Goal: Transaction & Acquisition: Purchase product/service

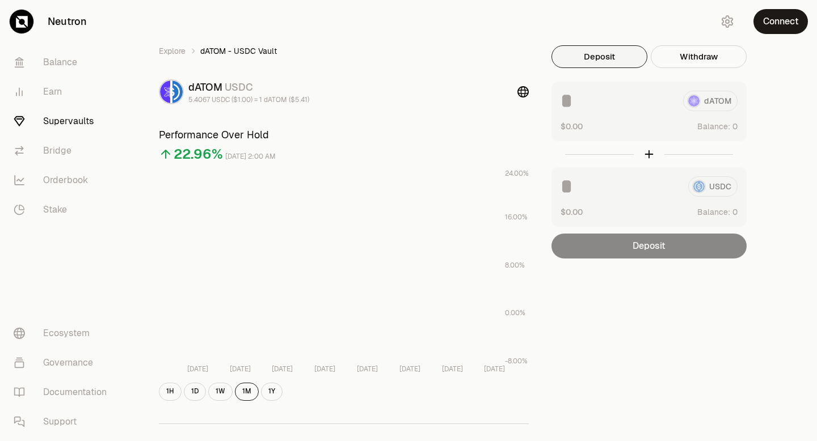
scroll to position [174, 0]
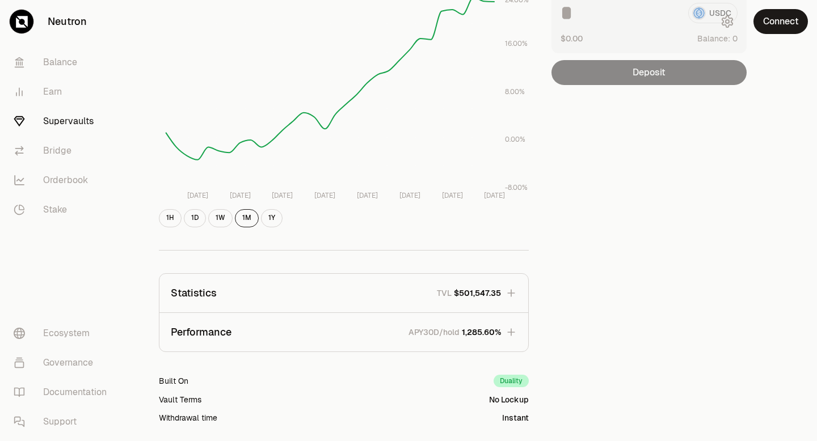
click at [70, 124] on link "Supervaults" at bounding box center [64, 121] width 118 height 29
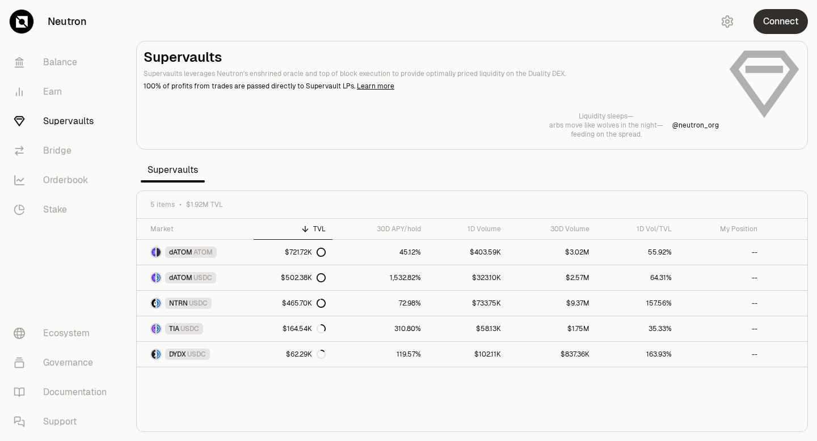
click at [777, 22] on button "Connect" at bounding box center [780, 21] width 54 height 25
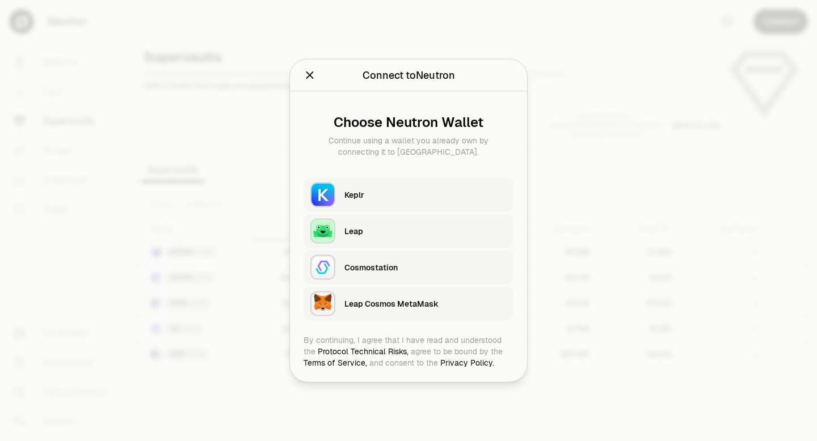
click at [382, 197] on div "Keplr" at bounding box center [425, 194] width 162 height 11
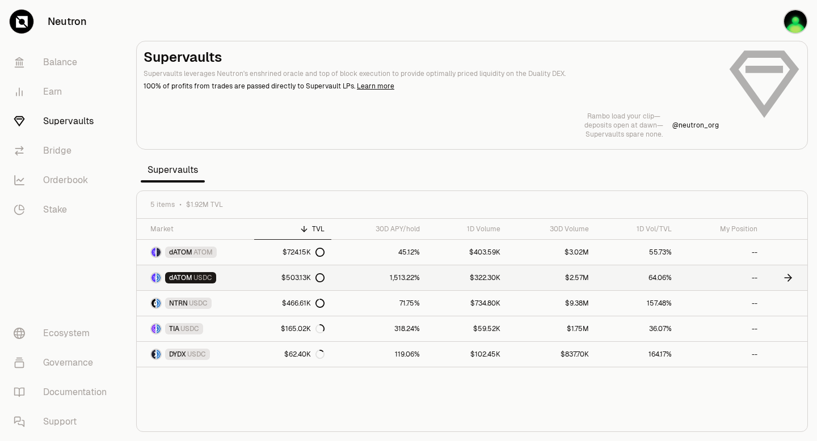
click at [322, 277] on icon at bounding box center [319, 277] width 9 height 9
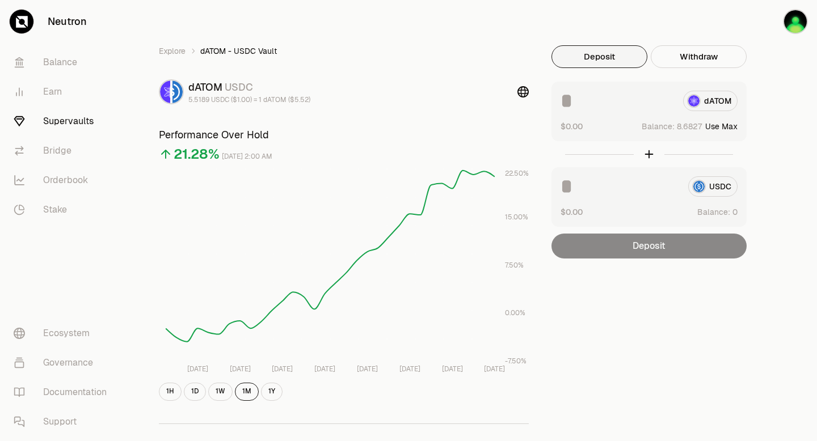
click at [722, 128] on button "Use Max" at bounding box center [721, 126] width 32 height 11
type input "********"
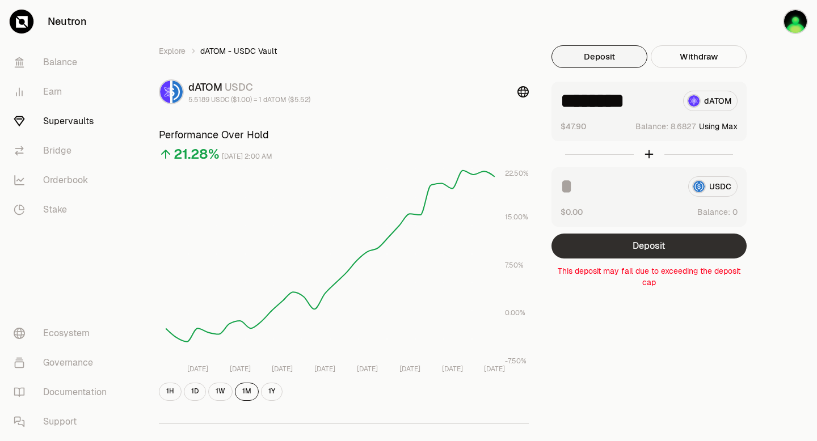
click at [633, 244] on button "Deposit" at bounding box center [648, 246] width 195 height 25
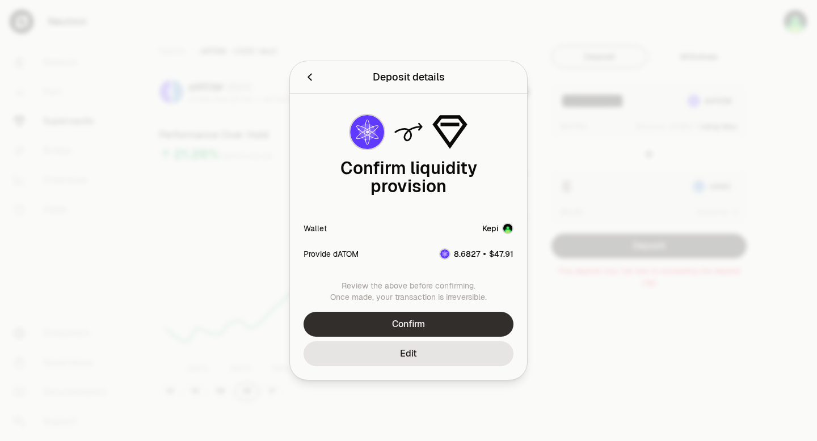
click at [422, 321] on button "Confirm" at bounding box center [408, 324] width 210 height 25
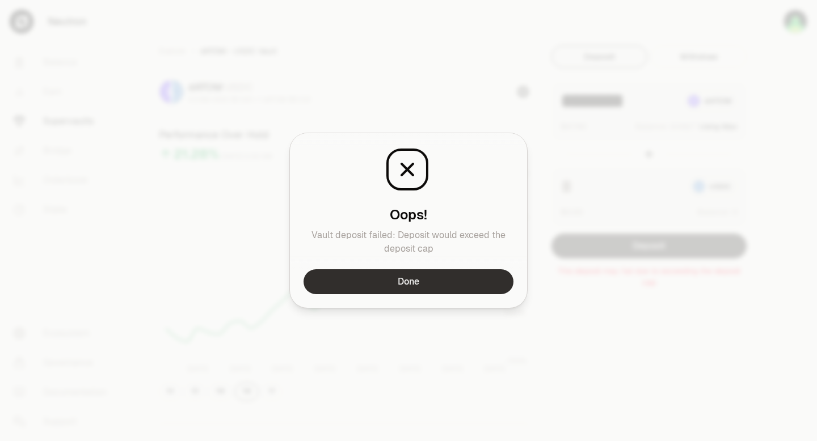
click at [420, 281] on button "Done" at bounding box center [408, 281] width 210 height 25
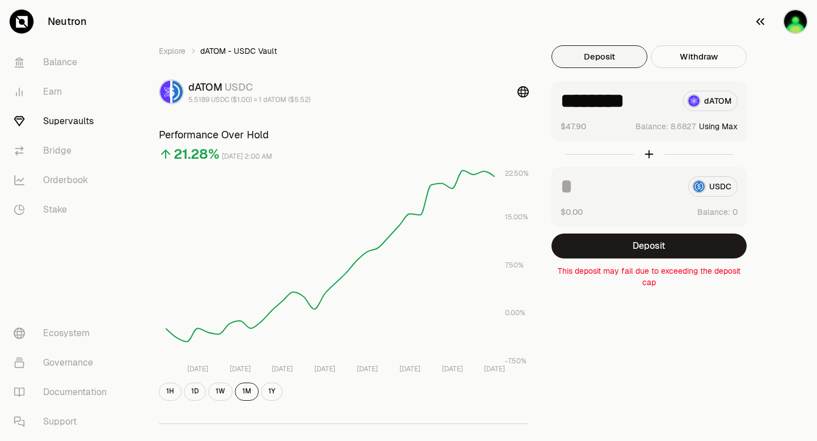
click at [790, 26] on img "button" at bounding box center [795, 21] width 23 height 23
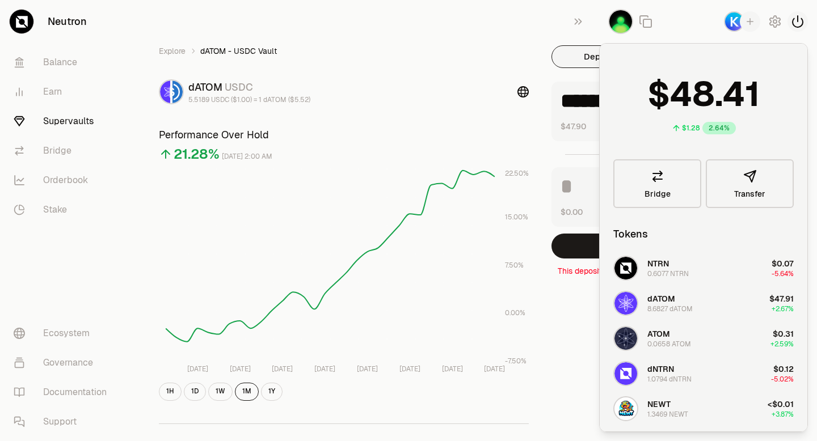
click at [797, 22] on icon "button" at bounding box center [797, 21] width 10 height 11
